Goal: Check status

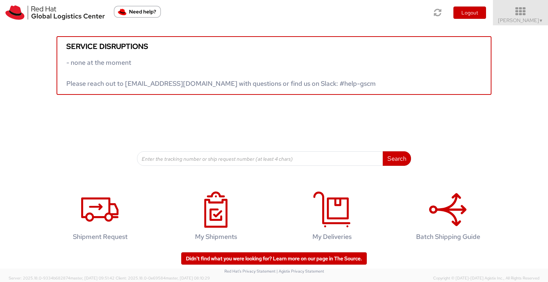
click at [523, 21] on span "Sona Mala ▼" at bounding box center [520, 20] width 45 height 7
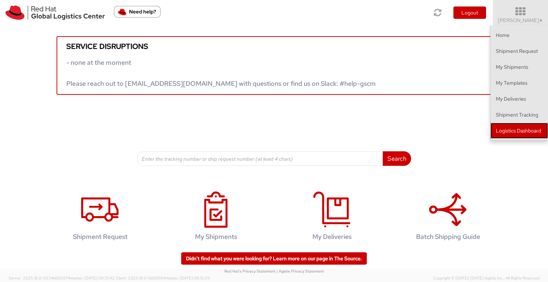
click at [509, 133] on link "Logistics Dashboard" at bounding box center [519, 131] width 58 height 16
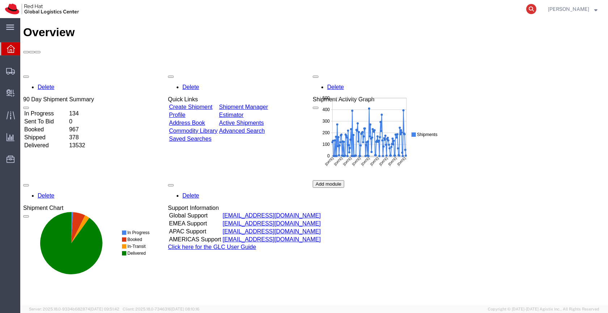
click at [537, 8] on icon at bounding box center [532, 9] width 10 height 10
paste input "2143455193"
type input "2143455193"
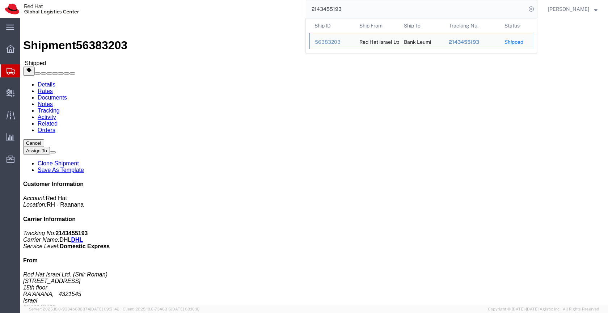
click b "2143455193"
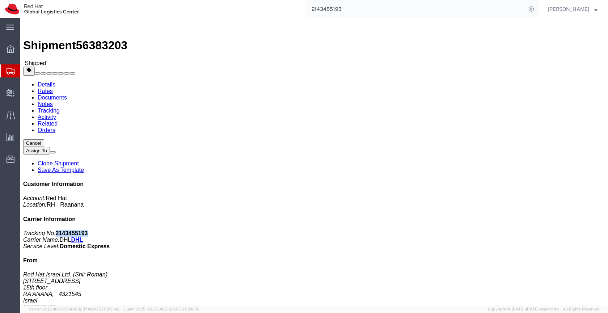
copy b "2143455193"
